Goal: Transaction & Acquisition: Subscribe to service/newsletter

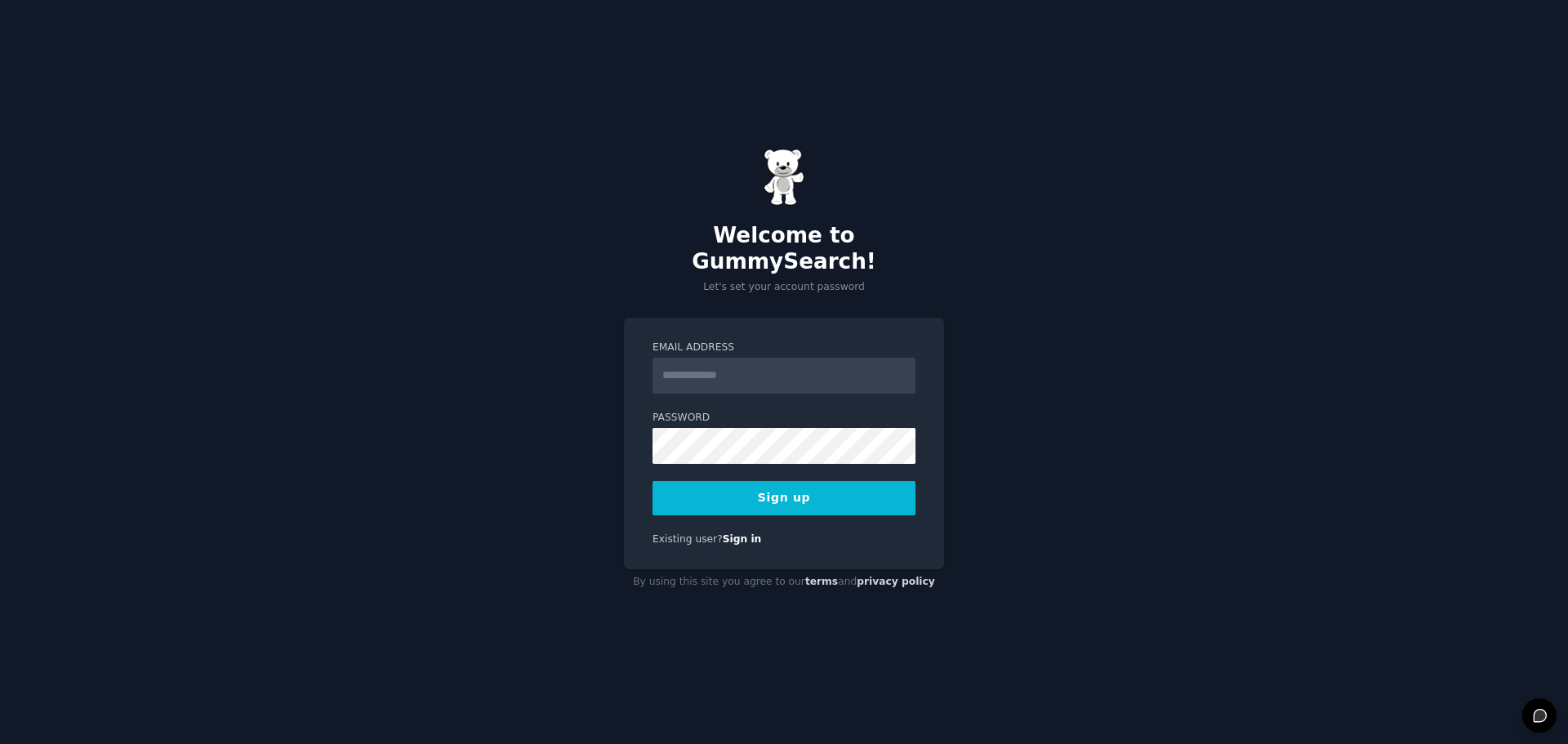
click at [725, 368] on input "Email Address" at bounding box center [784, 376] width 263 height 36
type input "**********"
click at [737, 318] on div "**********" at bounding box center [784, 444] width 320 height 252
click at [776, 492] on button "Sign up" at bounding box center [784, 498] width 263 height 34
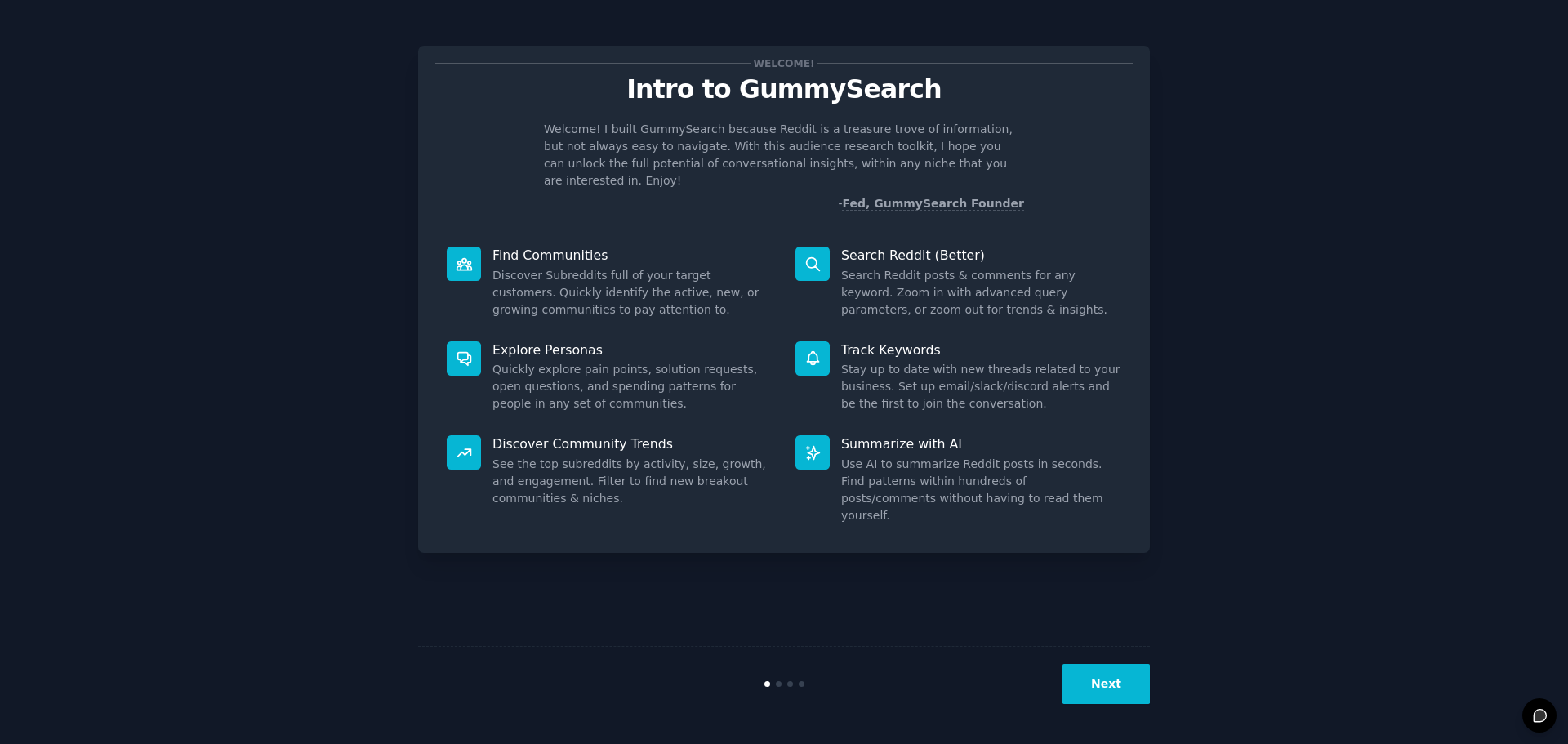
click at [1119, 679] on button "Next" at bounding box center [1106, 684] width 87 height 40
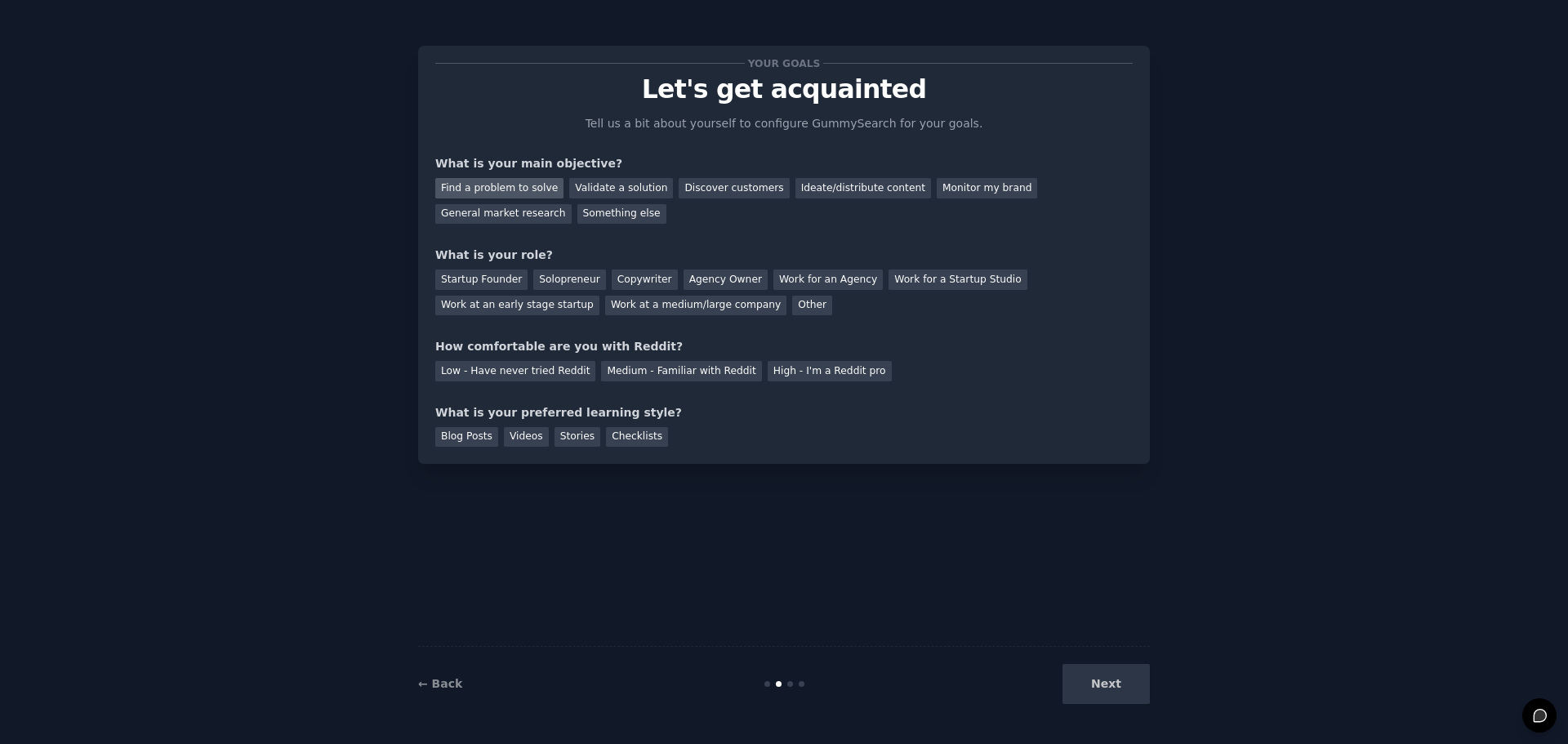
click at [519, 187] on div "Find a problem to solve" at bounding box center [499, 188] width 128 height 20
click at [584, 189] on div "Validate a solution" at bounding box center [621, 188] width 104 height 20
click at [506, 191] on div "Find a problem to solve" at bounding box center [499, 188] width 128 height 20
click at [600, 188] on div "Validate a solution" at bounding box center [621, 188] width 104 height 20
click at [533, 278] on div "Solopreneur" at bounding box center [569, 279] width 72 height 20
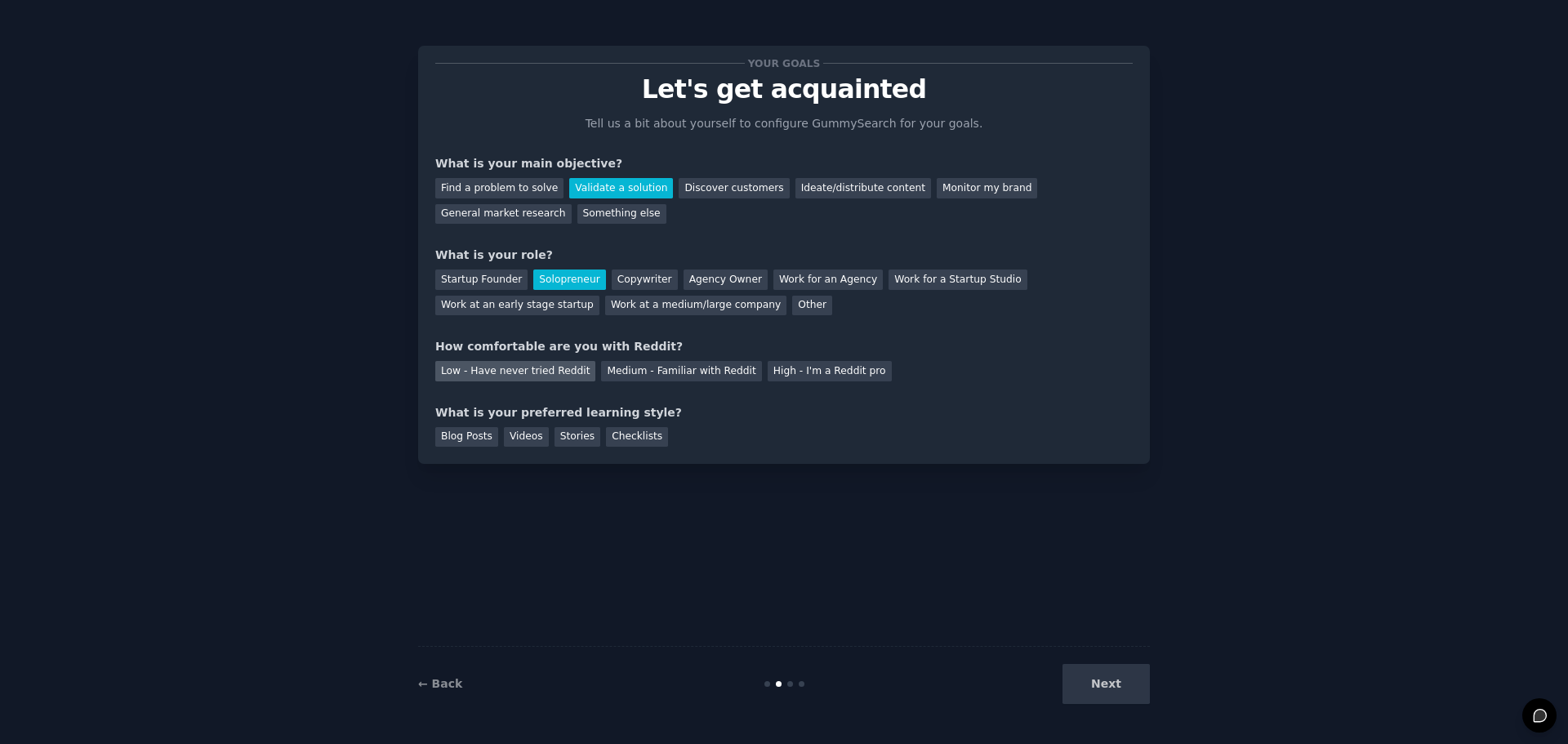
click at [511, 375] on div "Low - Have never tried Reddit" at bounding box center [515, 371] width 160 height 20
click at [653, 371] on div "Medium - Familiar with Reddit" at bounding box center [681, 371] width 160 height 20
click at [517, 432] on div "Videos" at bounding box center [527, 437] width 45 height 20
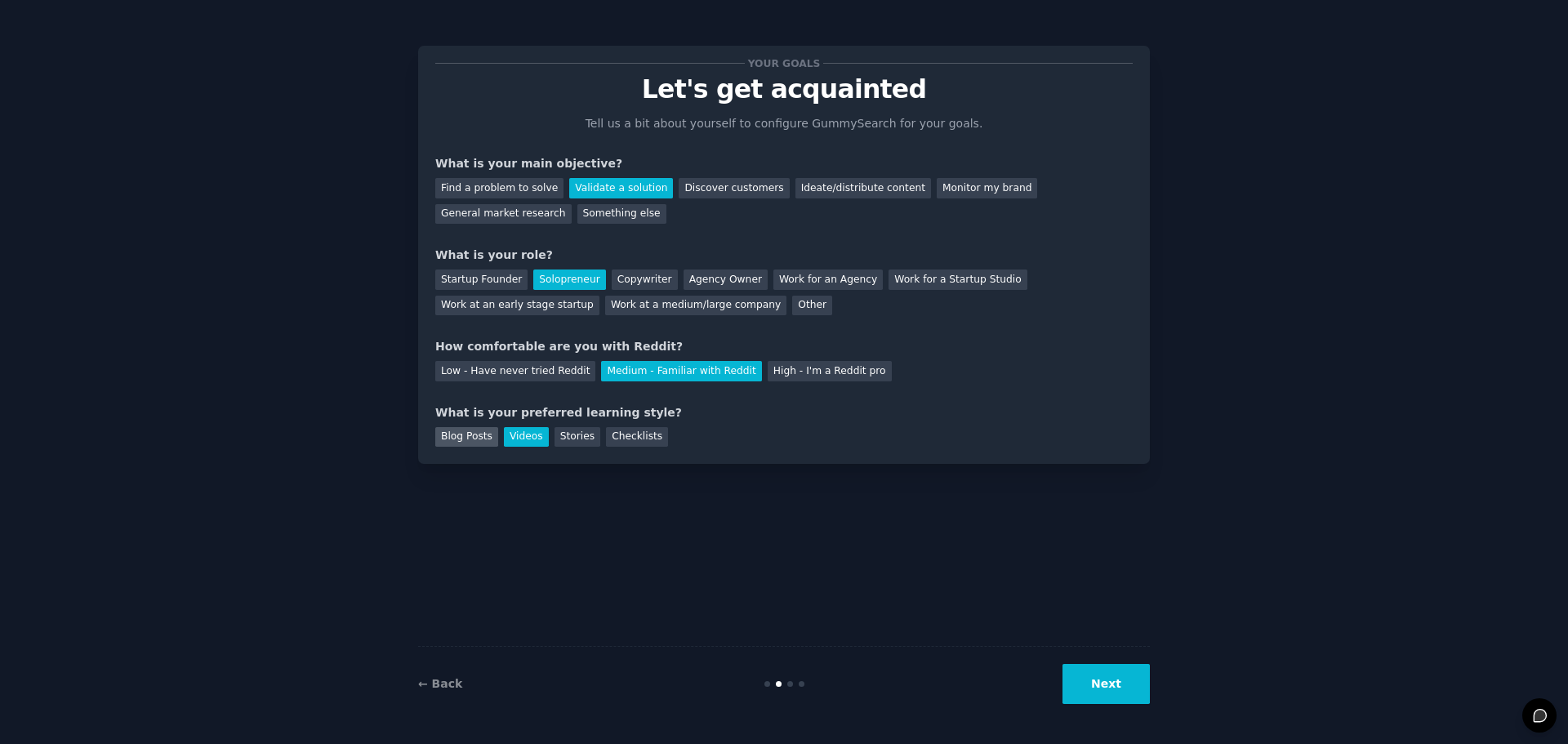
click at [456, 430] on div "Blog Posts" at bounding box center [466, 437] width 63 height 20
click at [514, 432] on div "Videos" at bounding box center [527, 437] width 45 height 20
click at [1093, 687] on button "Next" at bounding box center [1106, 684] width 87 height 40
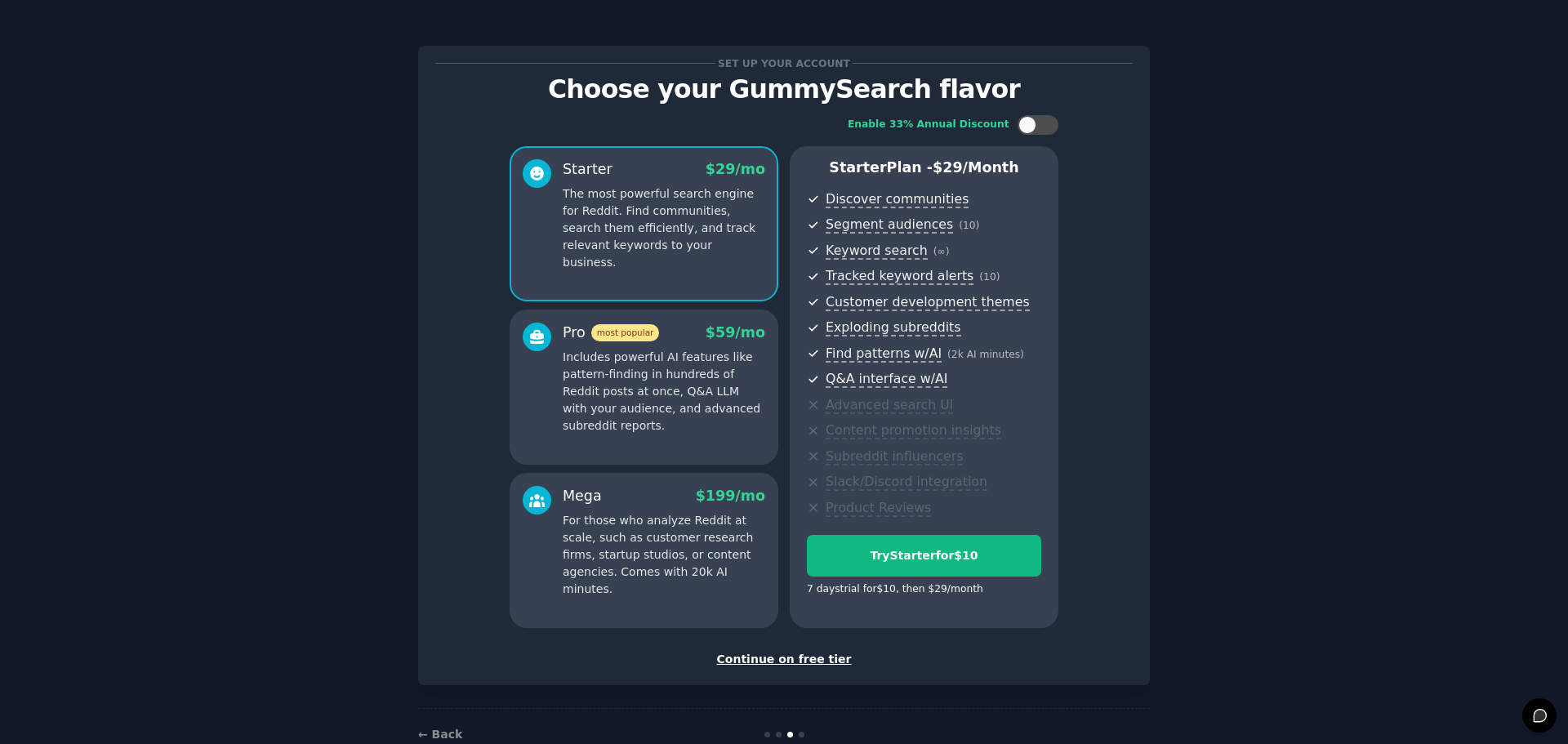
click at [785, 656] on div "Continue on free tier" at bounding box center [784, 659] width 698 height 17
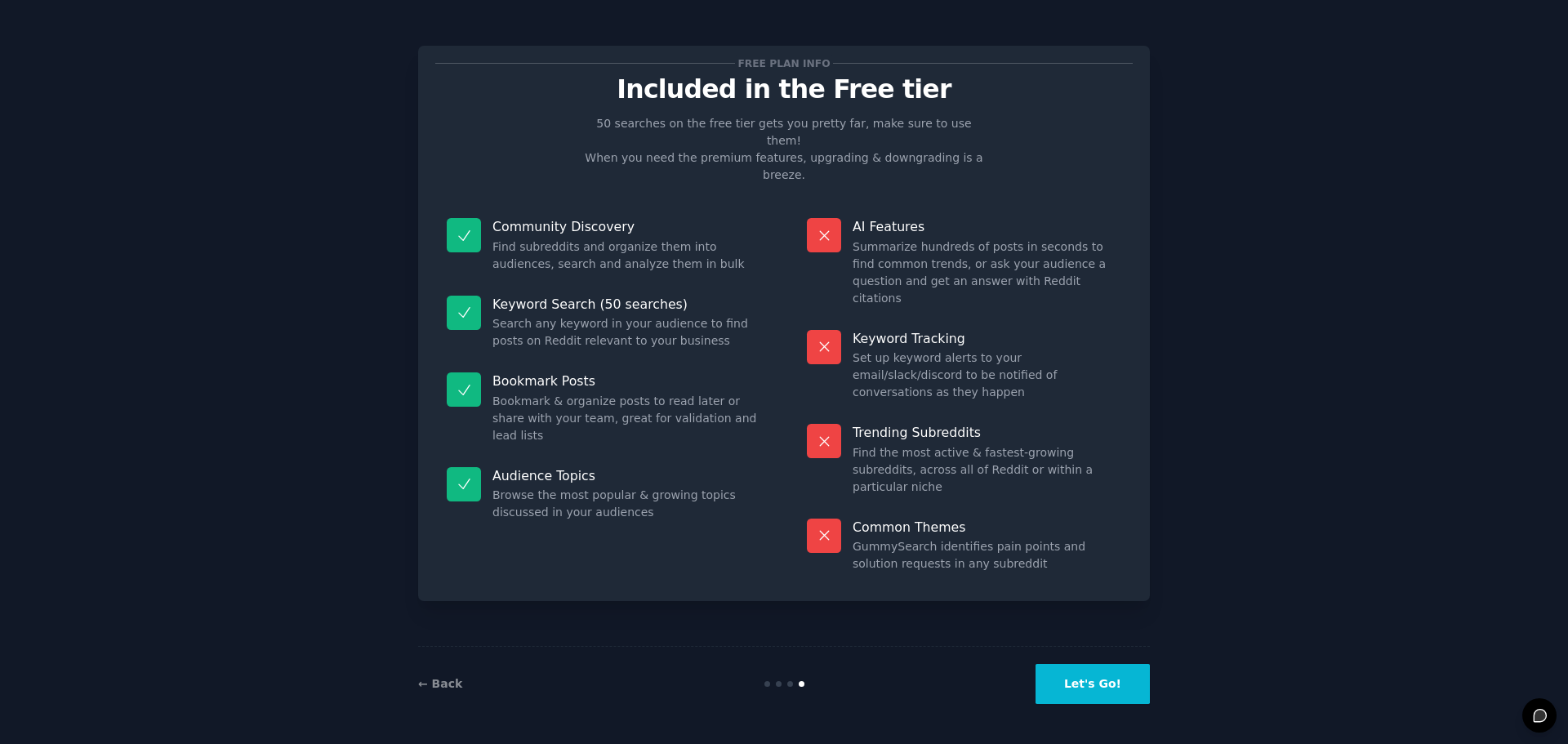
click at [1104, 679] on button "Let's Go!" at bounding box center [1093, 684] width 114 height 40
